Goal: Task Accomplishment & Management: Manage account settings

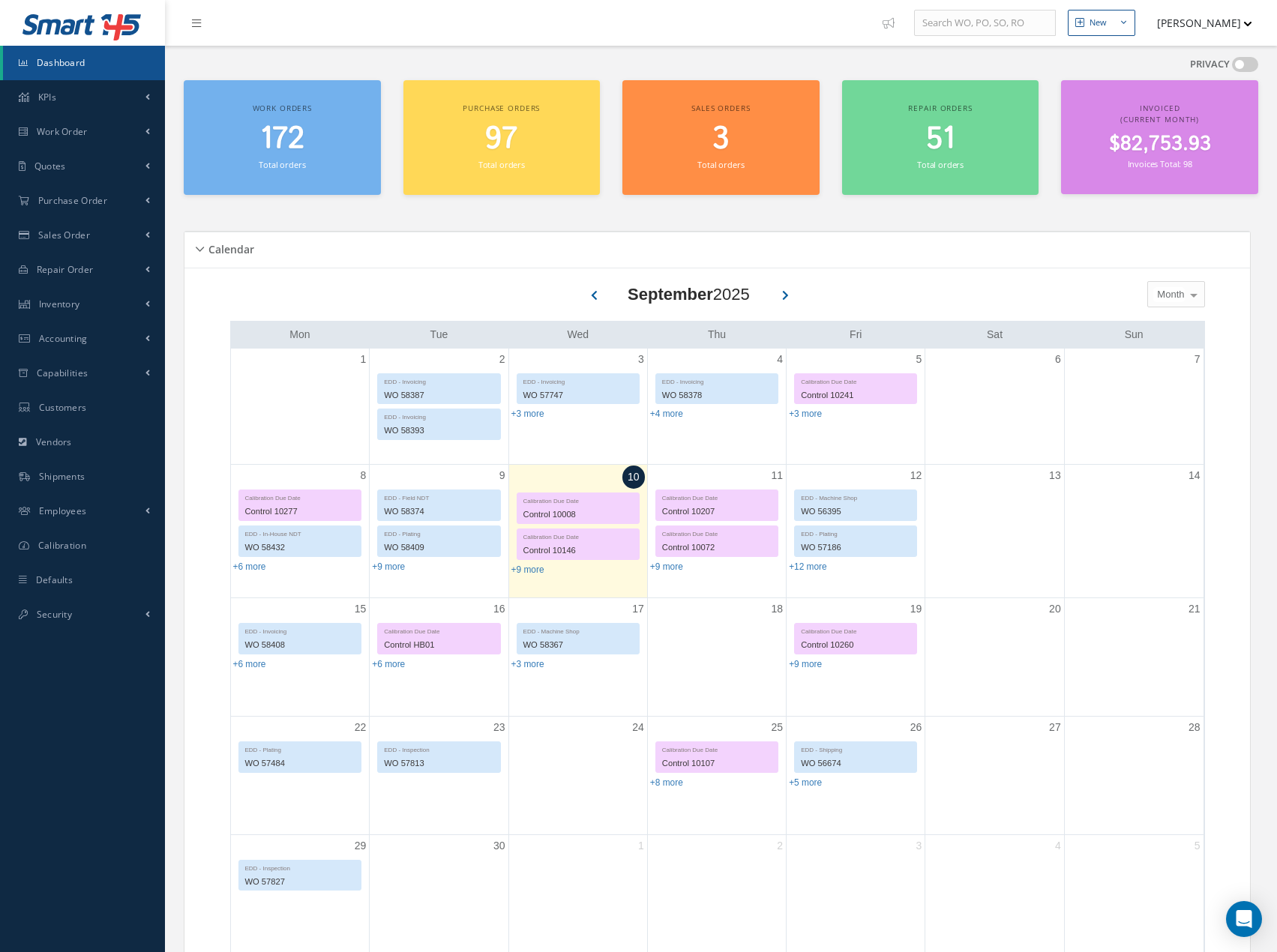
click at [273, 136] on span "172" at bounding box center [282, 139] width 44 height 43
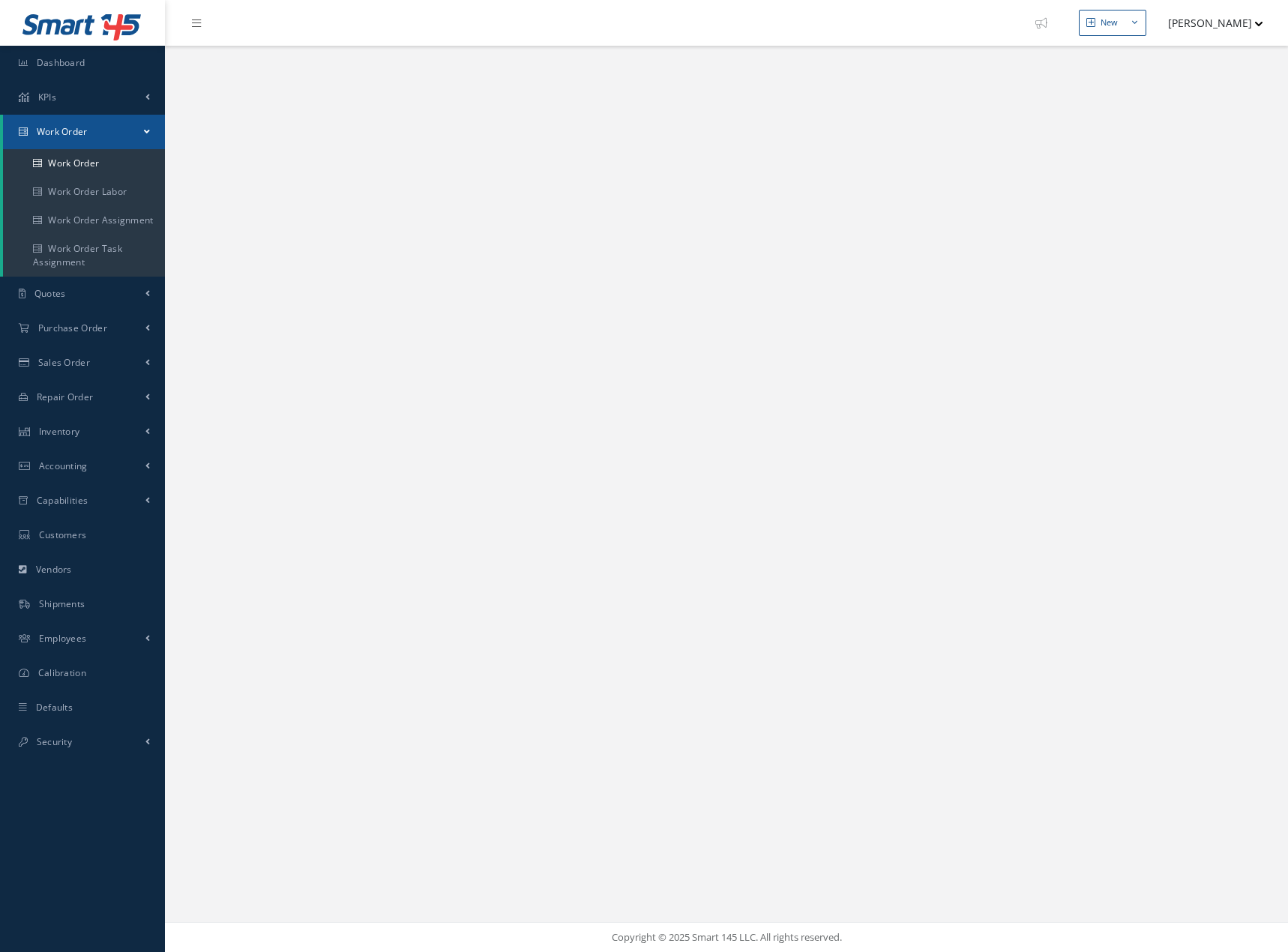
select select "25"
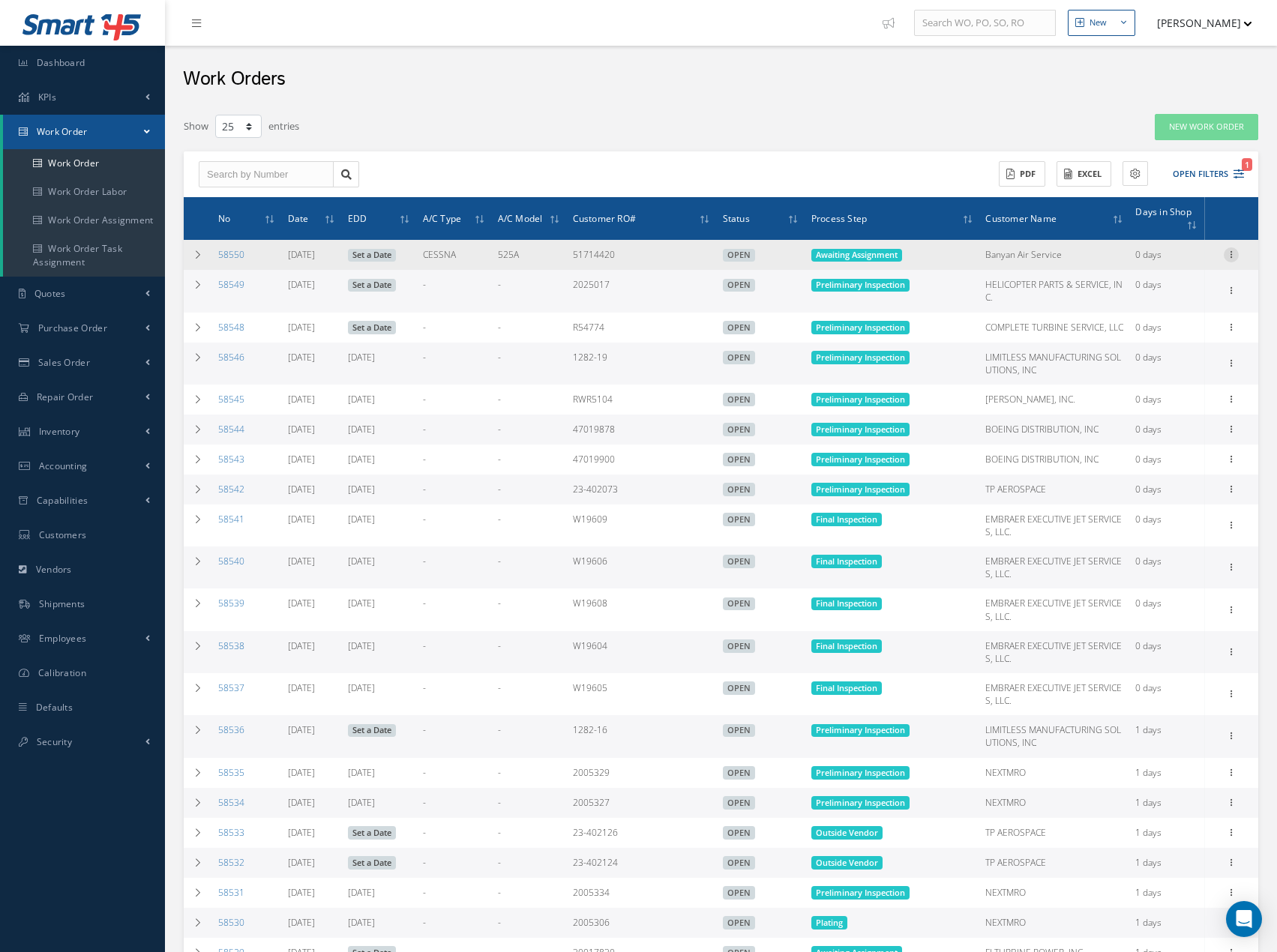
click at [1234, 259] on icon at bounding box center [1231, 254] width 15 height 12
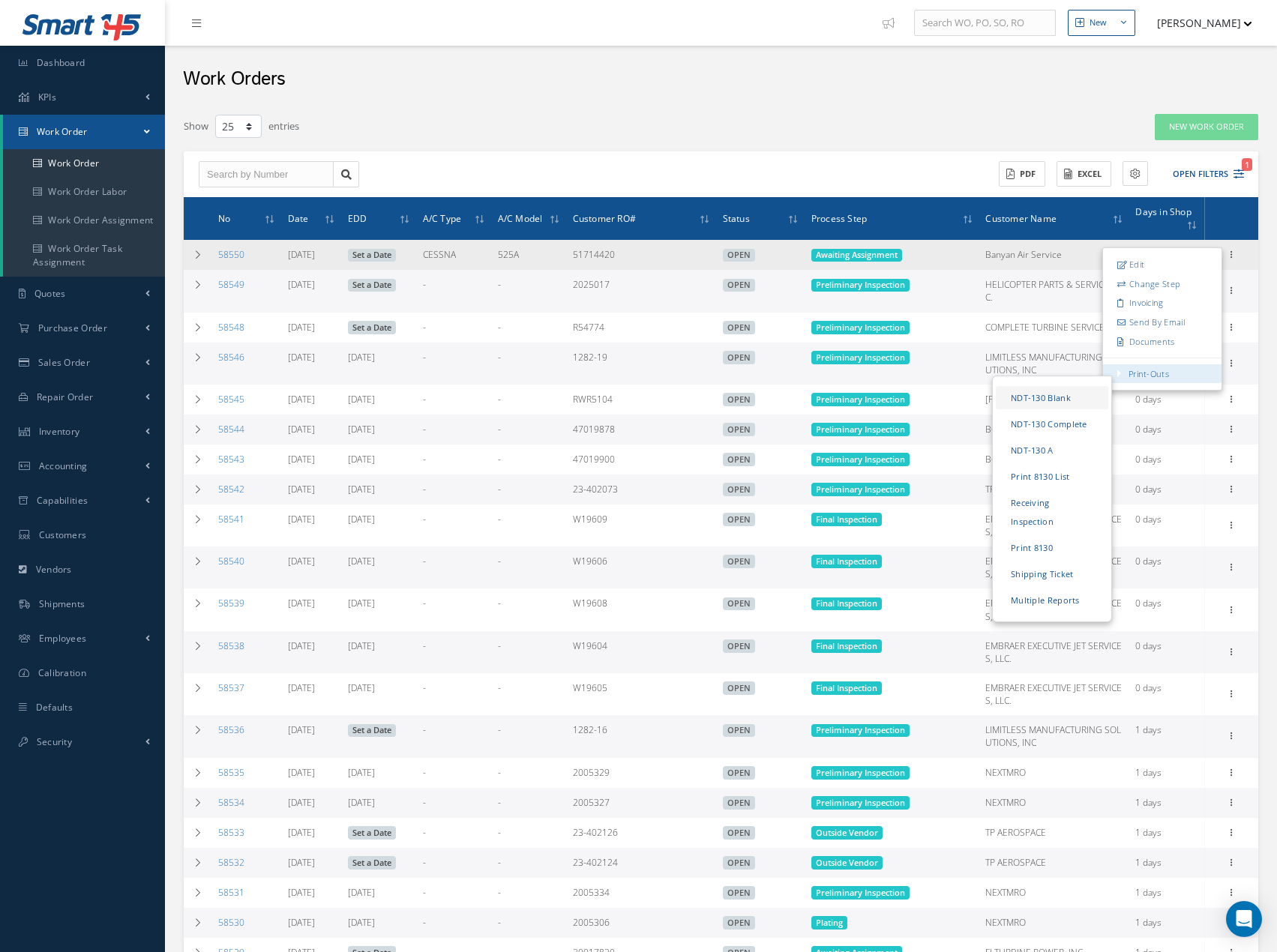
click at [1052, 399] on link "NDT-130 Blank" at bounding box center [1052, 398] width 112 height 23
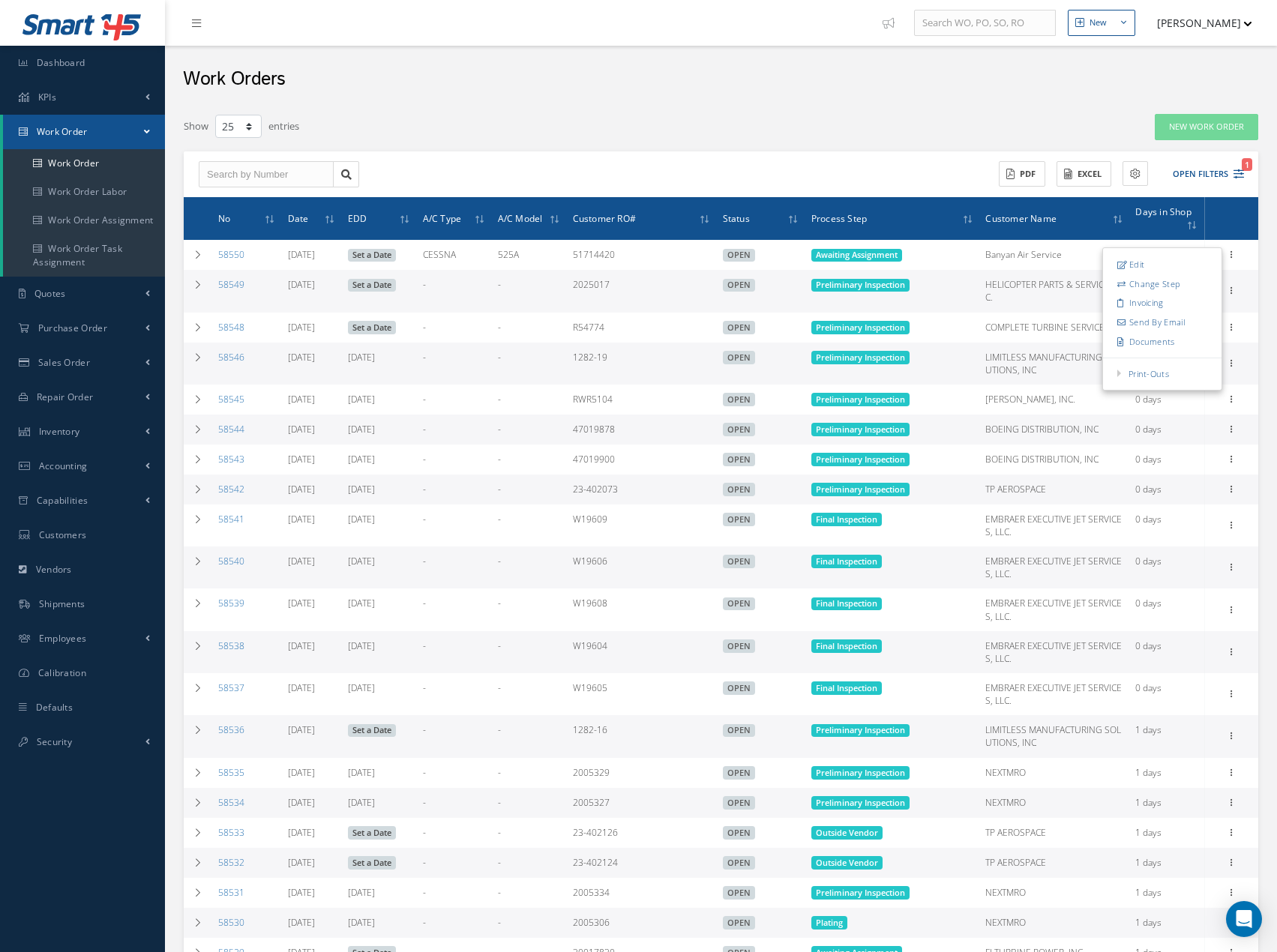
drag, startPoint x: 1001, startPoint y: 79, endPoint x: 1008, endPoint y: 80, distance: 7.1
click at [1004, 79] on div "Work Orders" at bounding box center [721, 76] width 1112 height 60
click at [1182, 23] on button "[PERSON_NAME]" at bounding box center [1197, 23] width 110 height 29
click at [1166, 148] on link "Logout" at bounding box center [1192, 152] width 120 height 25
